Goal: Navigation & Orientation: Find specific page/section

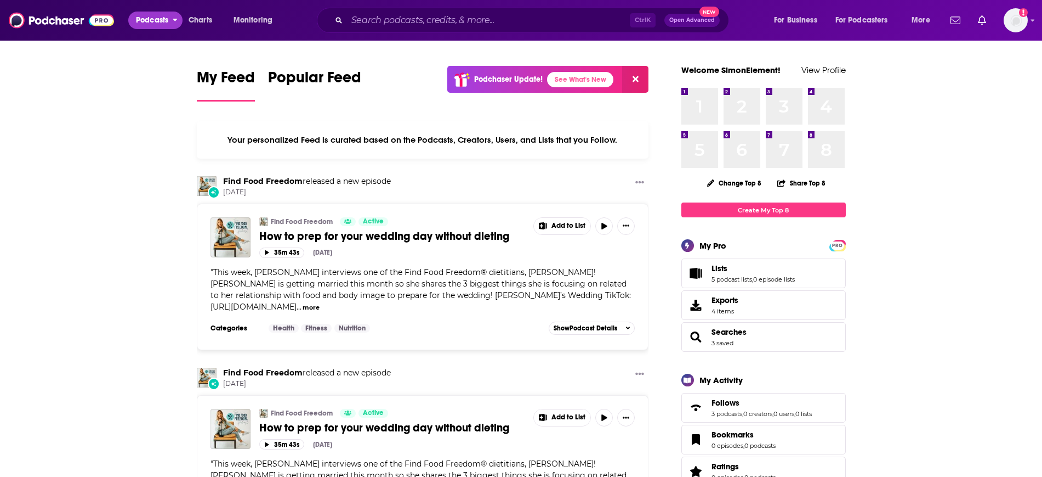
click at [171, 21] on button "Podcasts" at bounding box center [155, 21] width 54 height 18
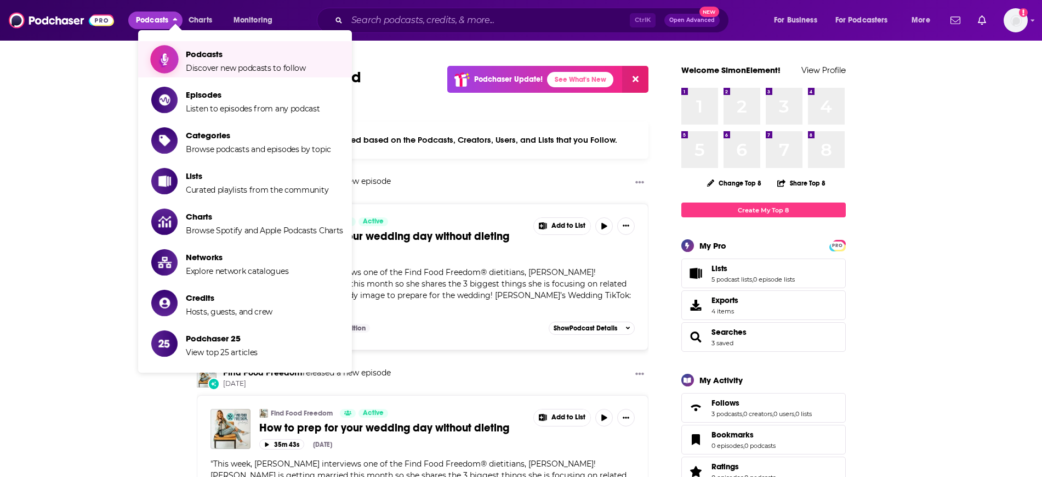
click at [215, 60] on span "Podcasts Discover new podcasts to follow" at bounding box center [246, 59] width 120 height 27
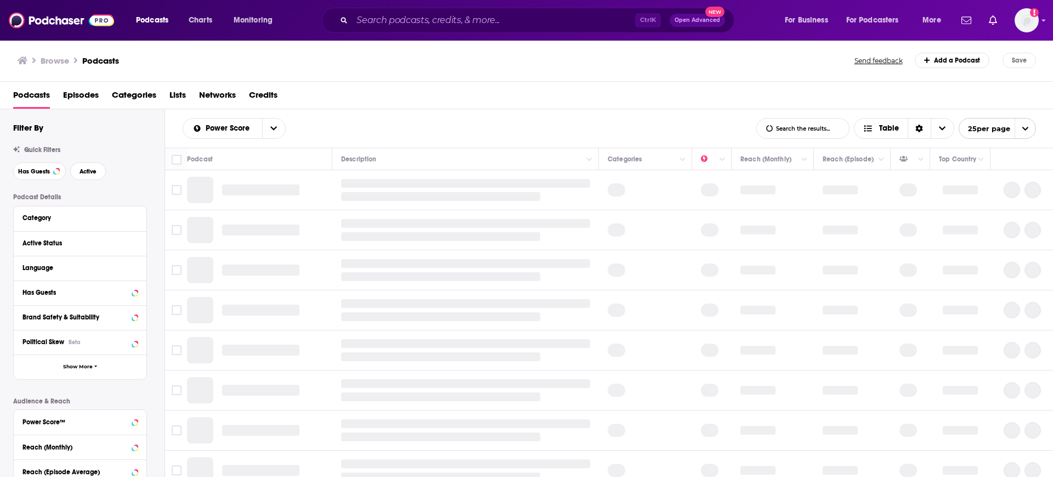
click at [137, 390] on div "Podcast Details Category Active Status Language Has Guests Brand Safety & Suita…" at bounding box center [88, 388] width 151 height 390
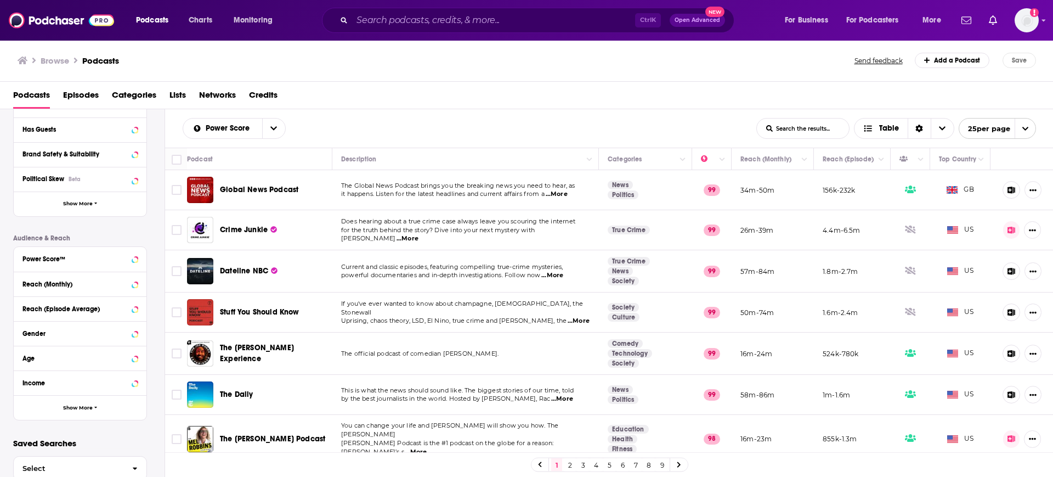
scroll to position [165, 0]
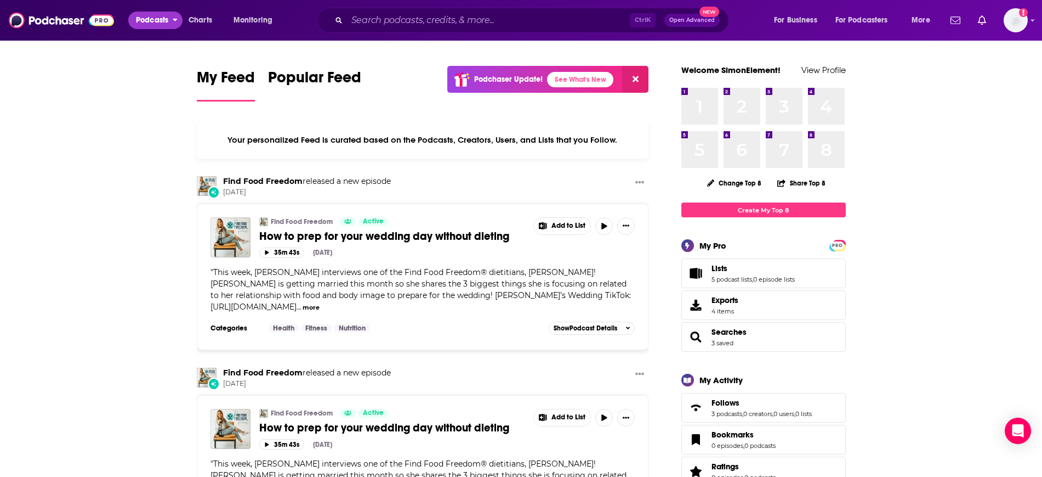
click at [149, 19] on span "Podcasts" at bounding box center [152, 20] width 32 height 15
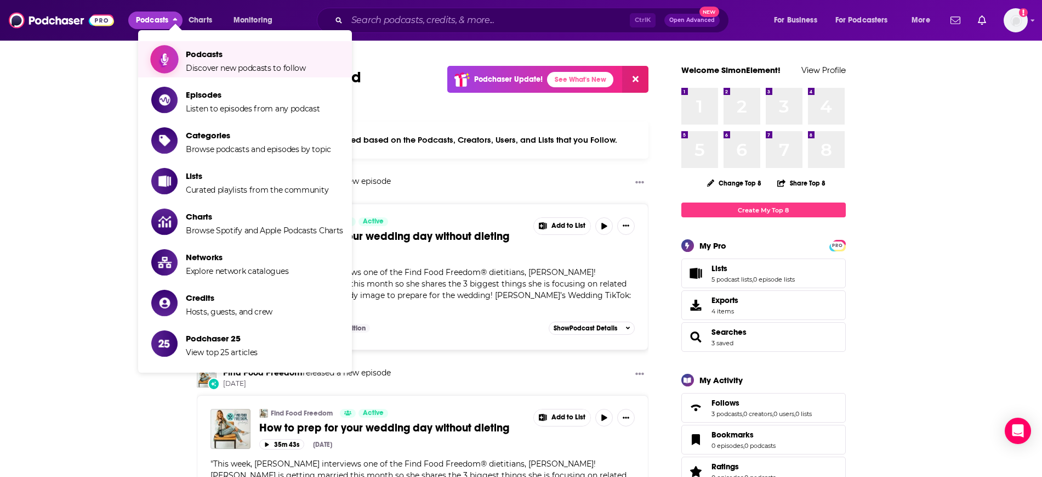
click at [203, 57] on span "Podcasts" at bounding box center [246, 54] width 120 height 10
